Goal: Use online tool/utility: Utilize a website feature to perform a specific function

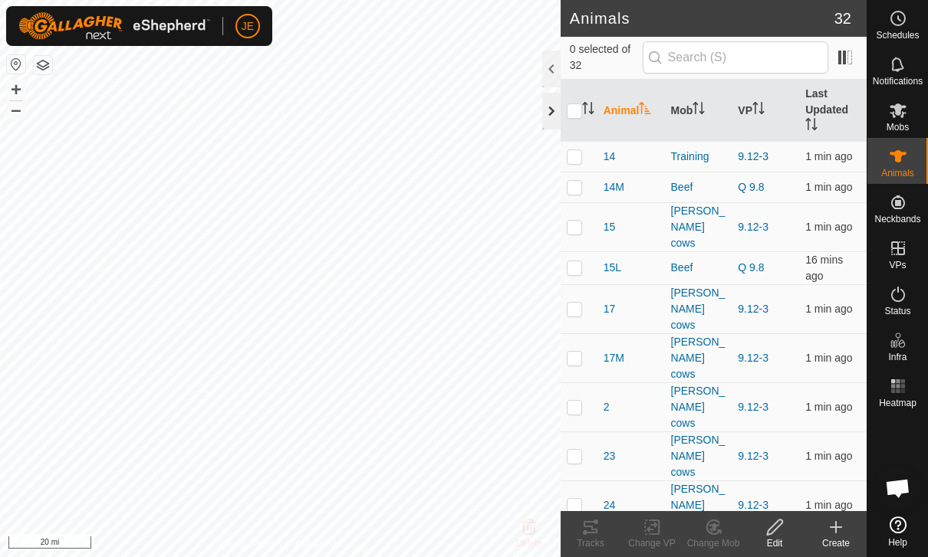
click at [557, 105] on div at bounding box center [551, 111] width 18 height 37
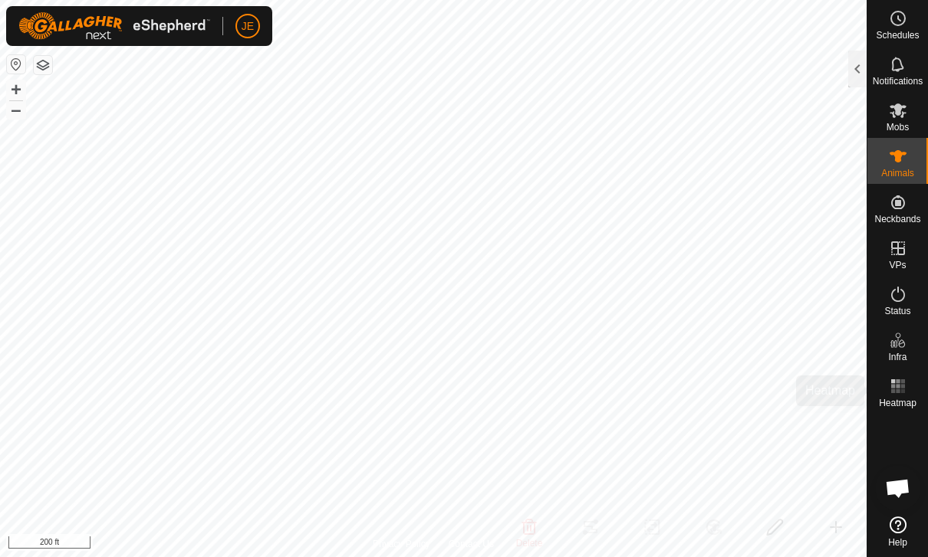
click at [885, 373] on div "Heatmap" at bounding box center [897, 391] width 61 height 46
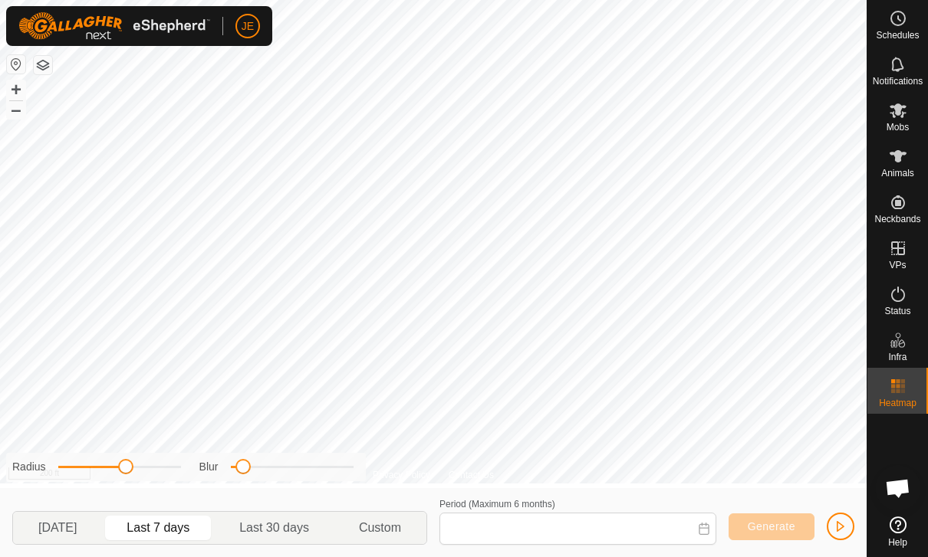
type input "[DATE] - [DATE]"
click at [841, 525] on span "button" at bounding box center [840, 527] width 12 height 12
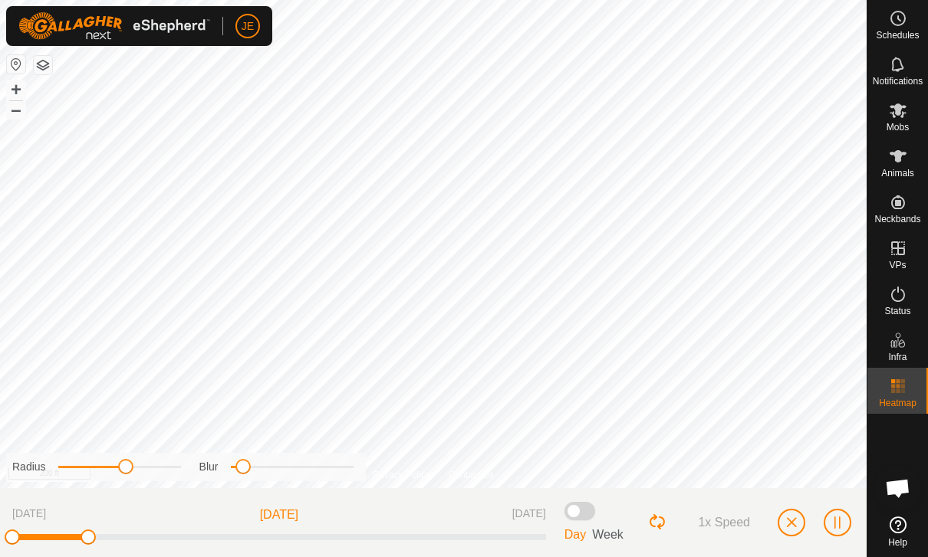
click at [788, 510] on button "button" at bounding box center [791, 523] width 28 height 28
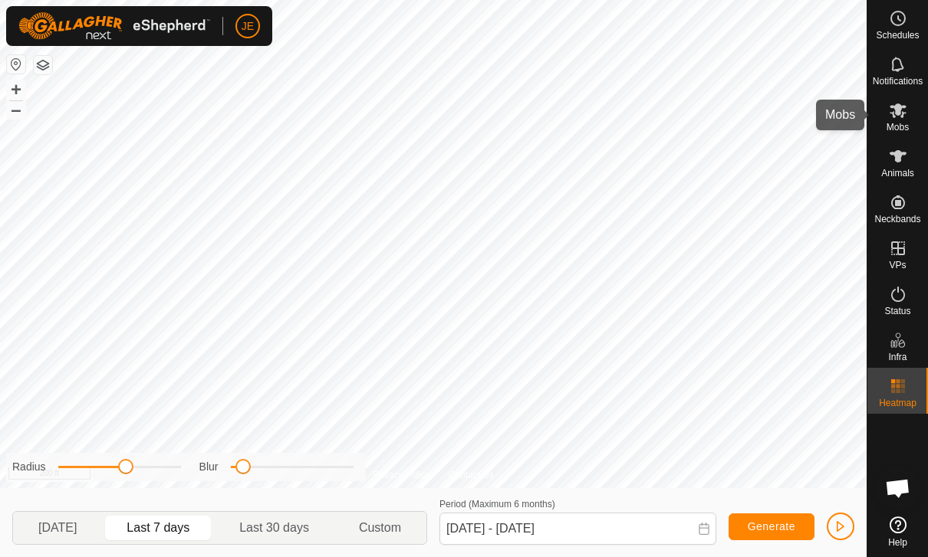
click at [902, 117] on icon at bounding box center [897, 111] width 17 height 15
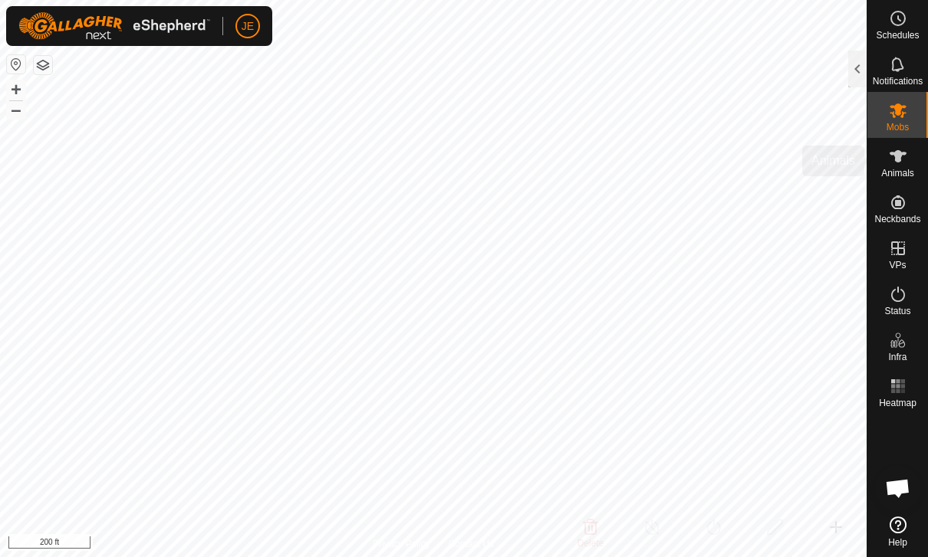
click at [904, 165] on icon at bounding box center [898, 156] width 18 height 18
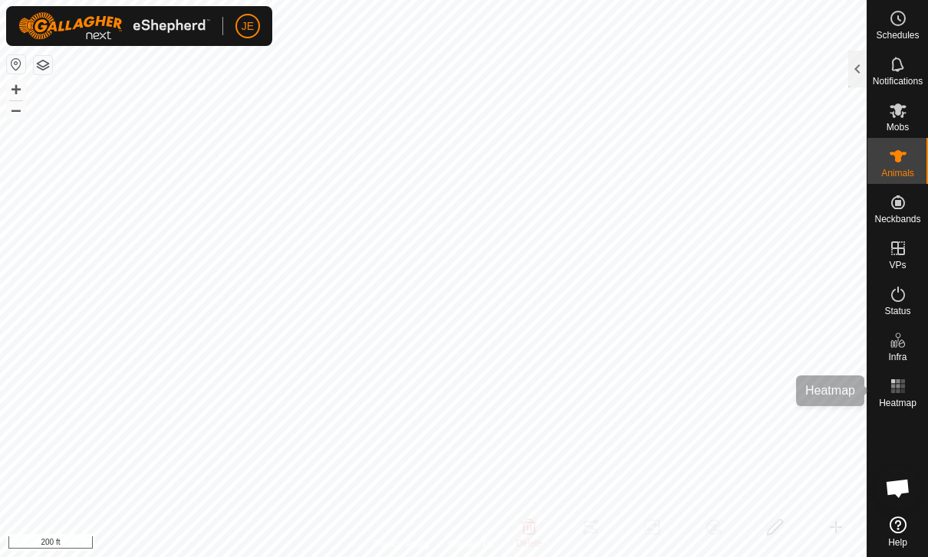
click at [904, 389] on icon at bounding box center [898, 386] width 18 height 18
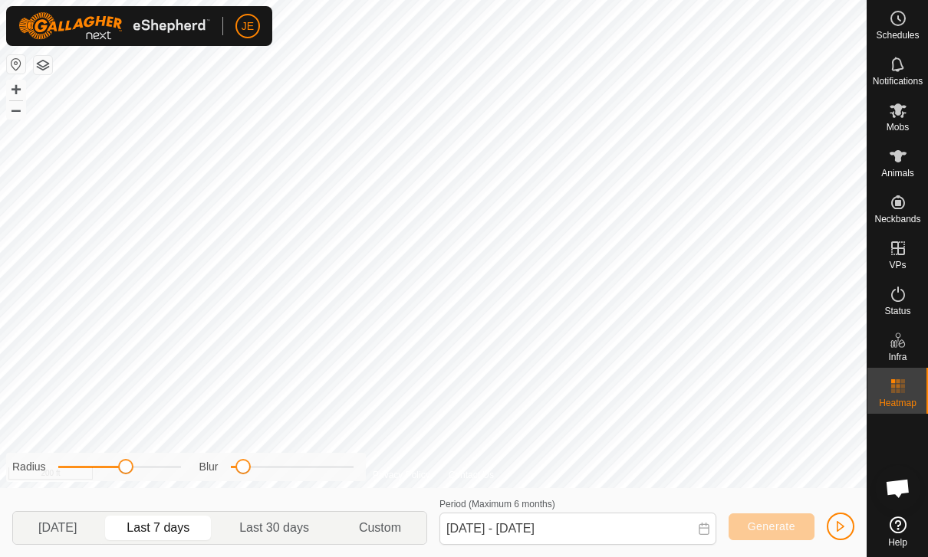
click at [848, 527] on button "button" at bounding box center [841, 527] width 28 height 28
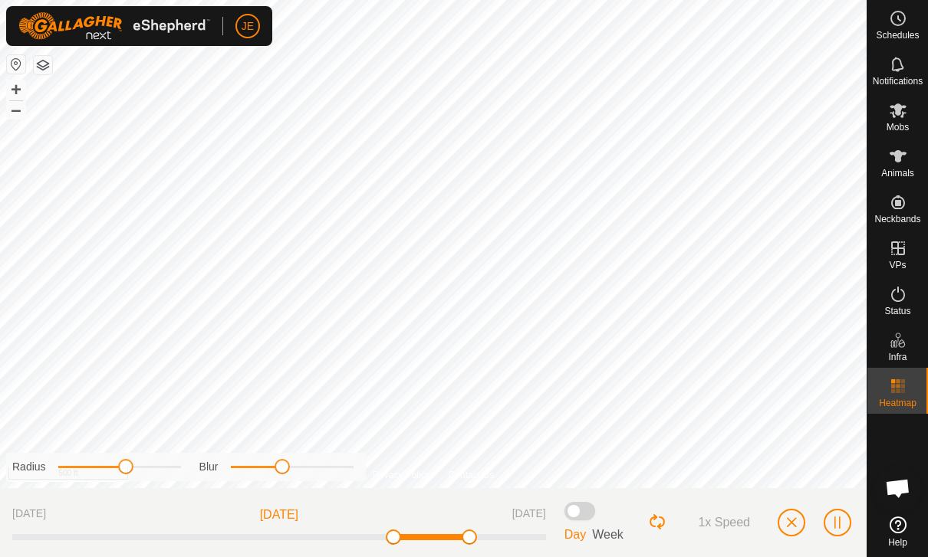
click at [791, 528] on span "button" at bounding box center [791, 523] width 12 height 12
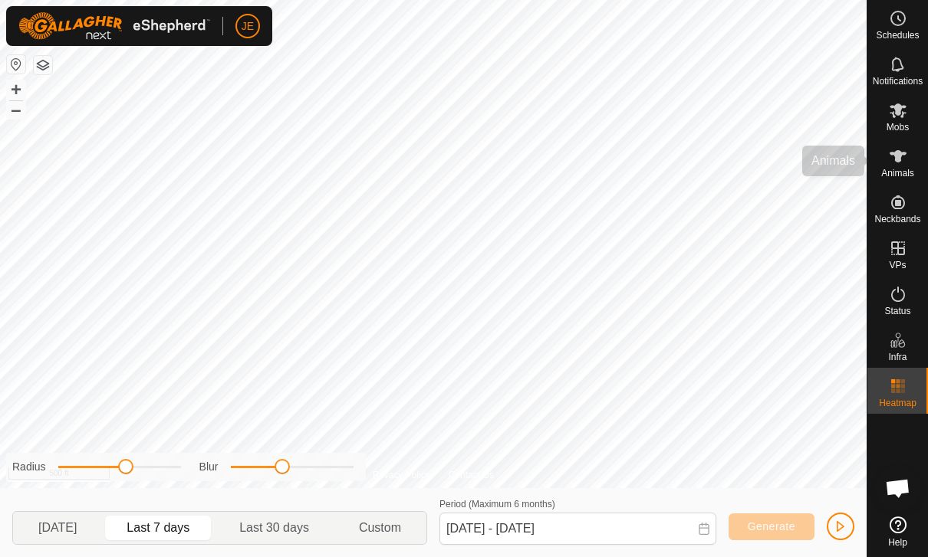
click at [896, 158] on icon at bounding box center [897, 156] width 17 height 12
